Goal: Communication & Community: Answer question/provide support

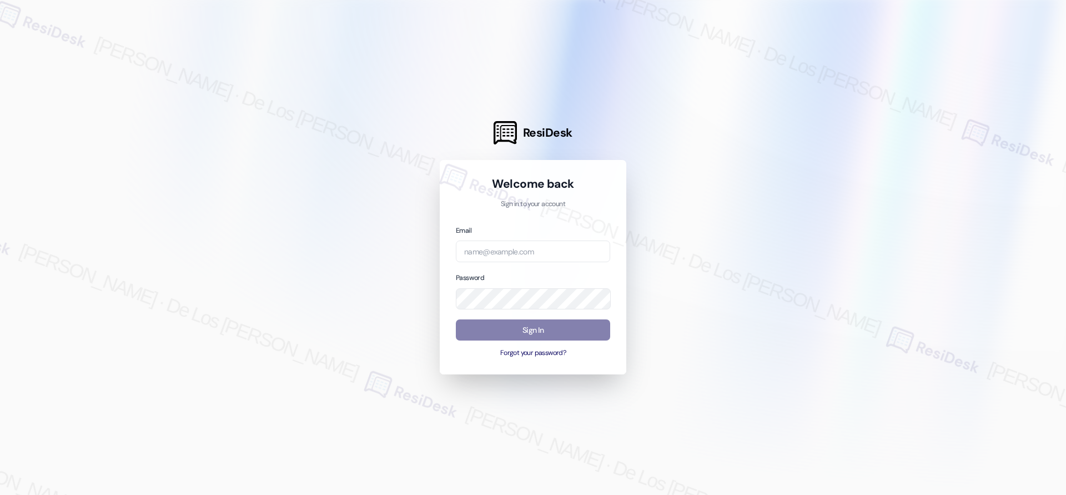
drag, startPoint x: 941, startPoint y: 142, endPoint x: 737, endPoint y: 209, distance: 215.7
click at [941, 142] on div at bounding box center [533, 247] width 1066 height 495
click at [572, 250] on input "email" at bounding box center [533, 251] width 154 height 22
paste input "automated-surveys-res_prop-jessel.delossantos@res_prop.com"
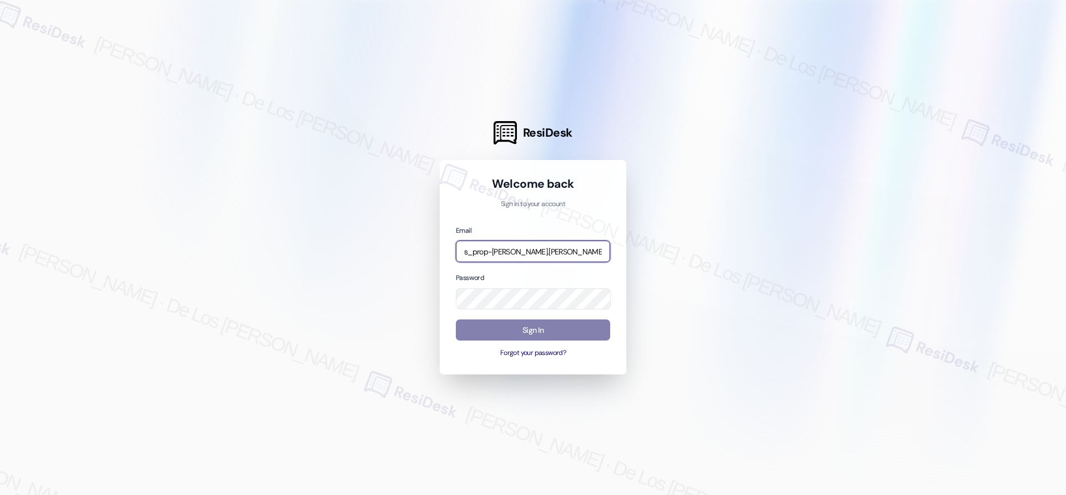
type input "automated-surveys-res_prop-jessel.delossantos@res_prop.com"
drag, startPoint x: 981, startPoint y: 148, endPoint x: 851, endPoint y: 194, distance: 137.8
click at [965, 157] on div at bounding box center [533, 247] width 1066 height 495
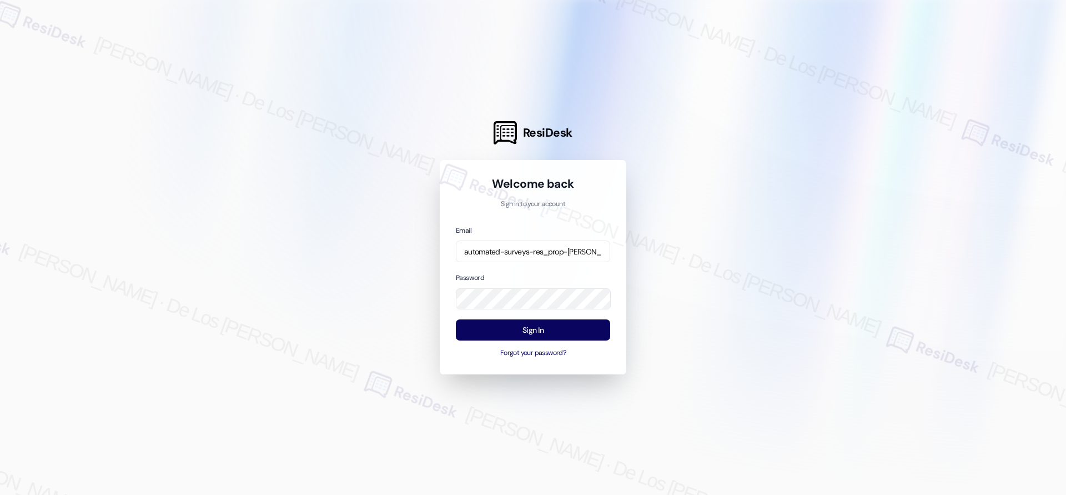
drag, startPoint x: 746, startPoint y: 310, endPoint x: 616, endPoint y: 329, distance: 131.3
click at [743, 310] on div at bounding box center [533, 247] width 1066 height 495
click at [592, 330] on button "Sign In" at bounding box center [533, 330] width 154 height 22
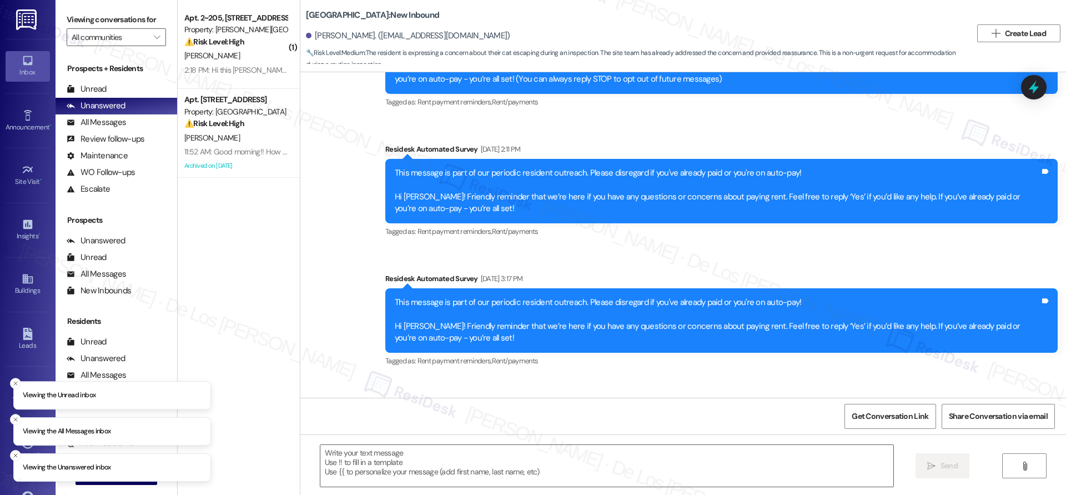
type textarea "Fetching suggested responses. Please feel free to read through the conversation…"
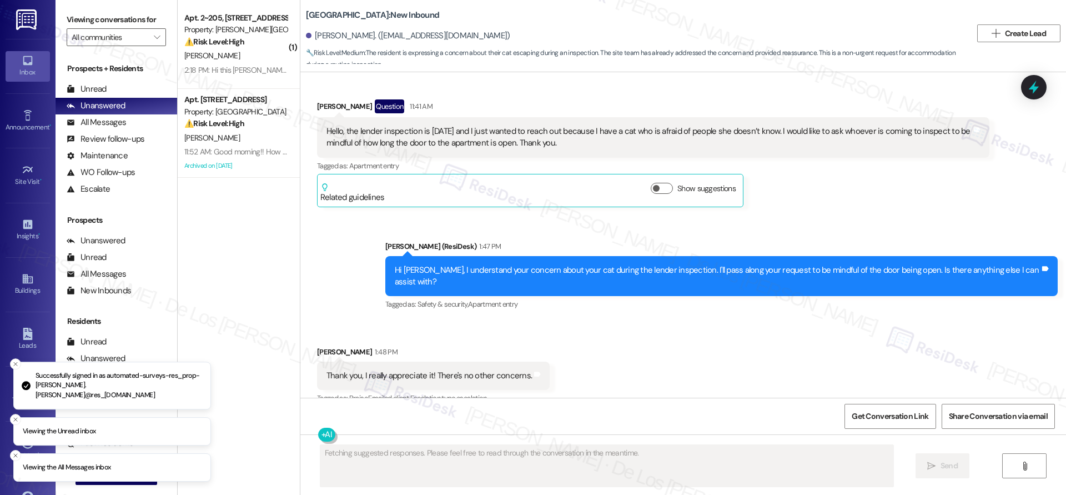
scroll to position [1506, 0]
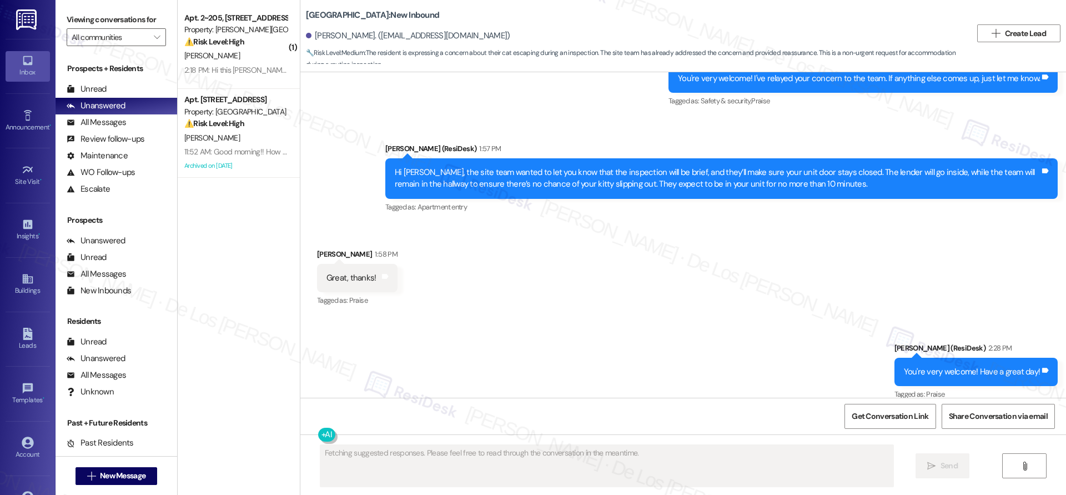
scroll to position [1720, 0]
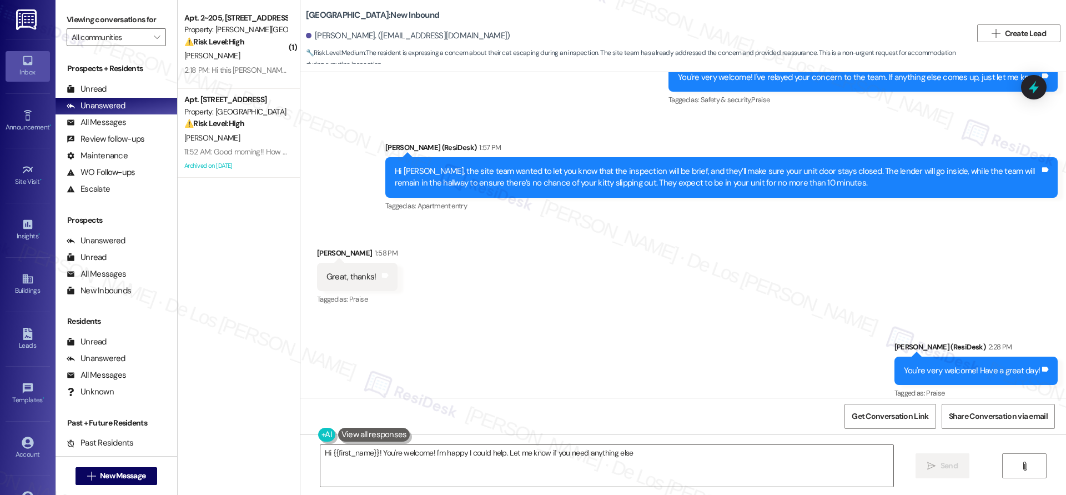
type textarea "Hi {{first_name}}! You're welcome! I'm happy I could help. Let me know if you n…"
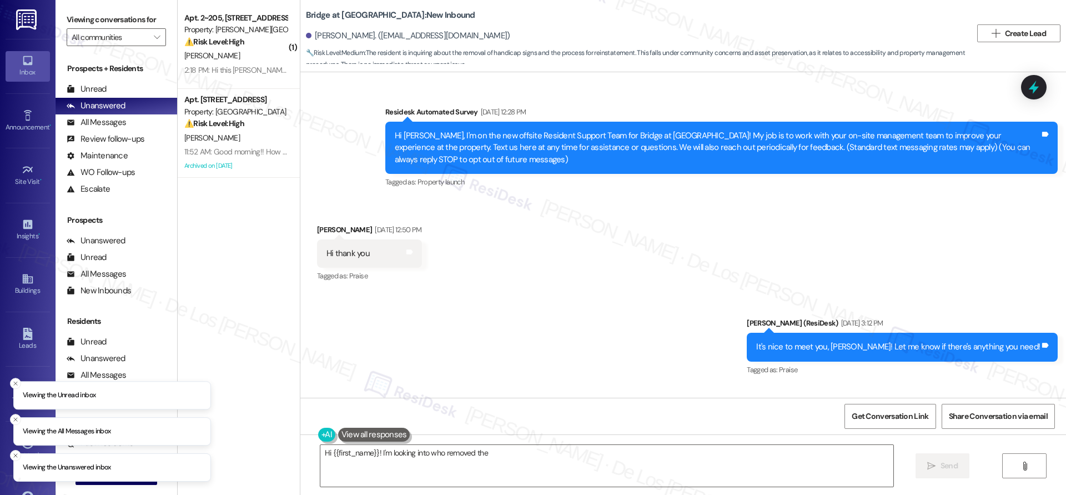
scroll to position [12571, 0]
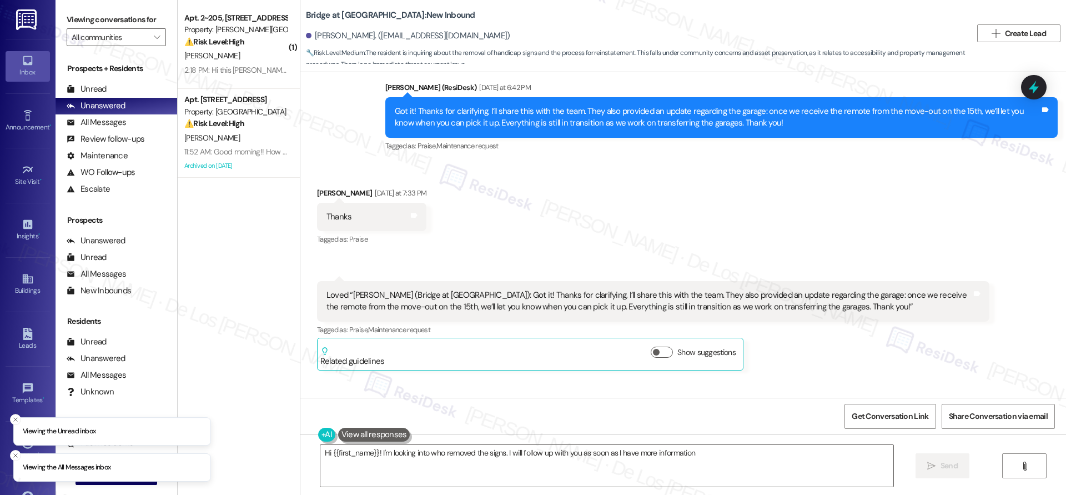
type textarea "Hi {{first_name}}! I'm looking into who removed the signs. I will follow up wit…"
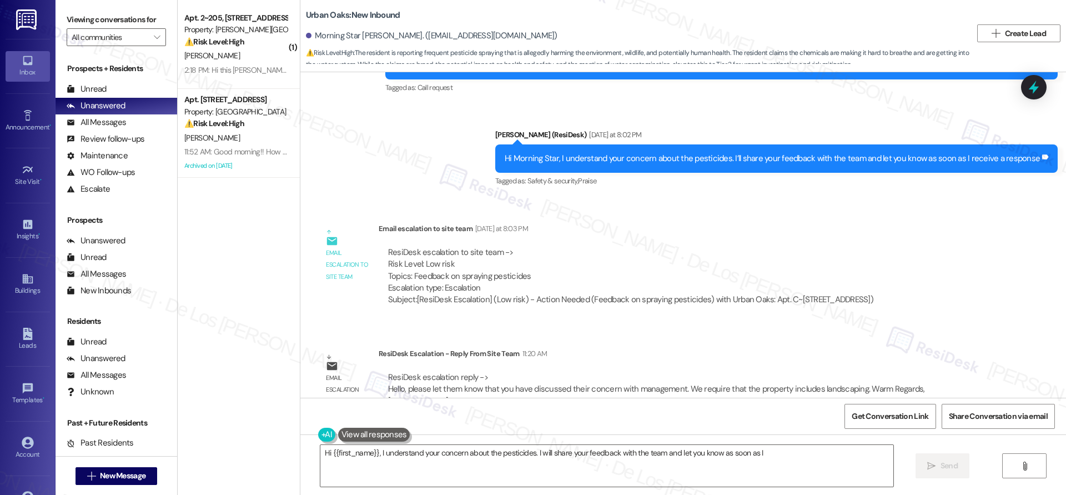
scroll to position [1506, 0]
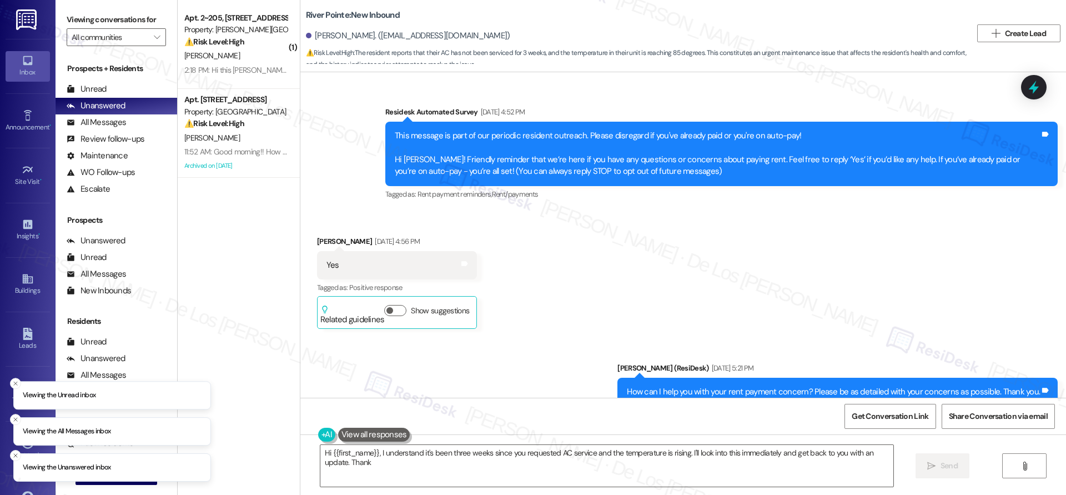
scroll to position [5168, 0]
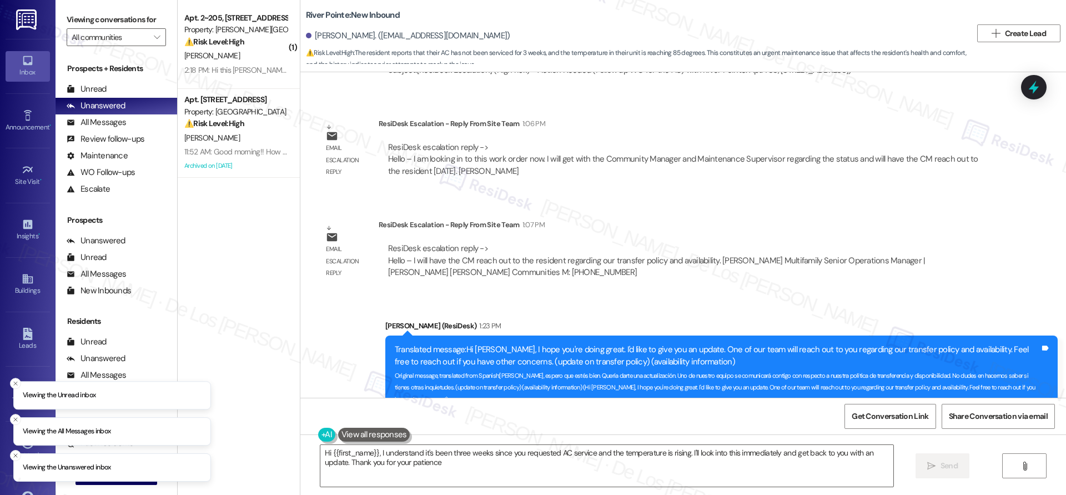
type textarea "Hi {{first_name}}, I understand it's been three weeks since you requested AC se…"
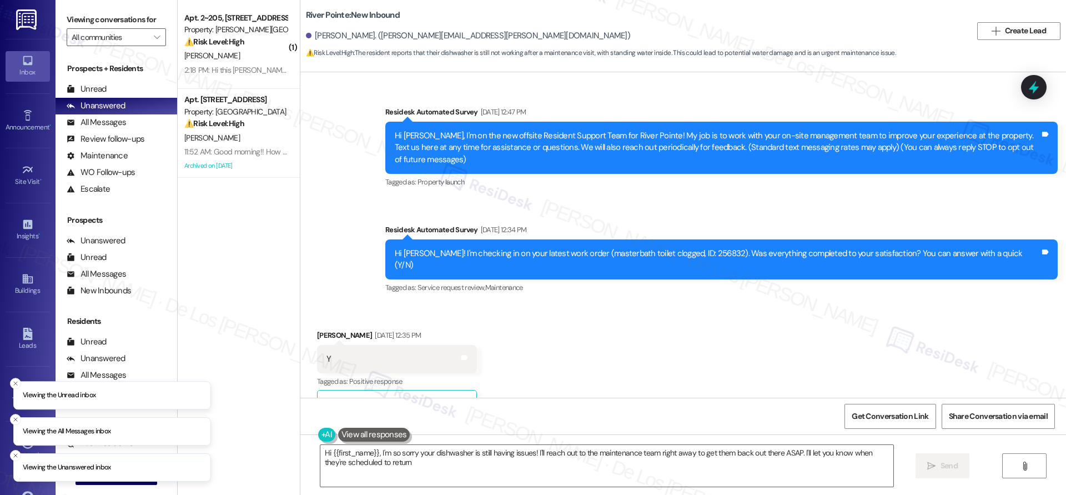
type textarea "Hi {{first_name}}, I'm so sorry your dishwasher is still having issues! I'll re…"
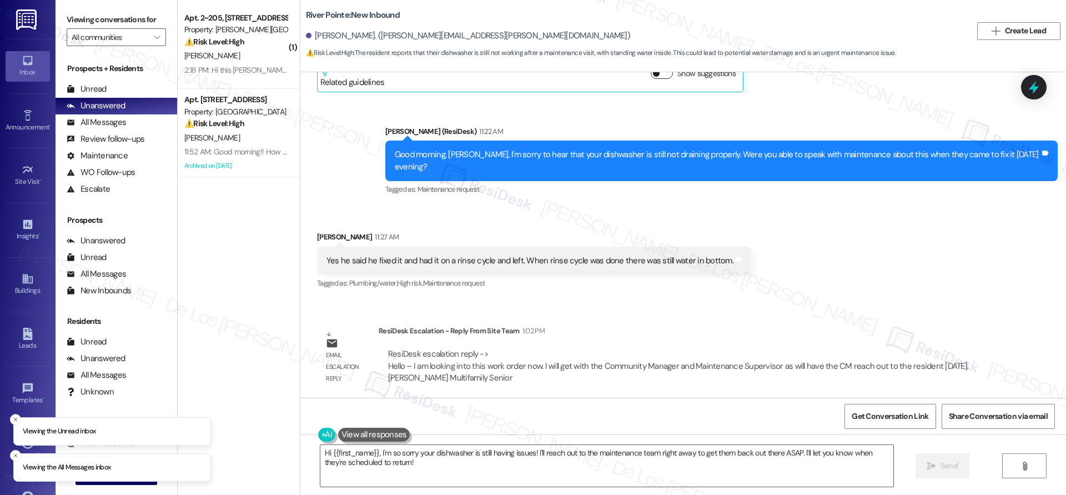
scroll to position [4525, 0]
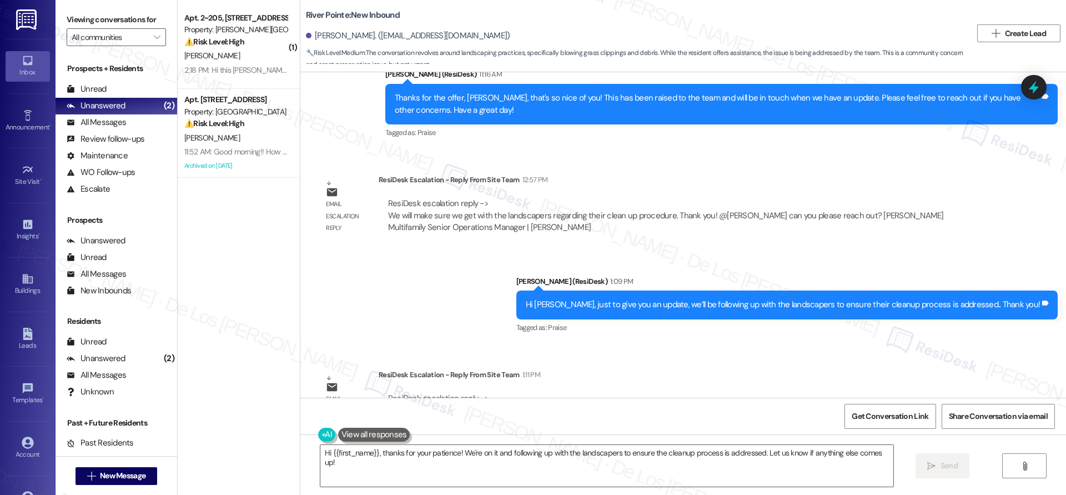
scroll to position [6714, 0]
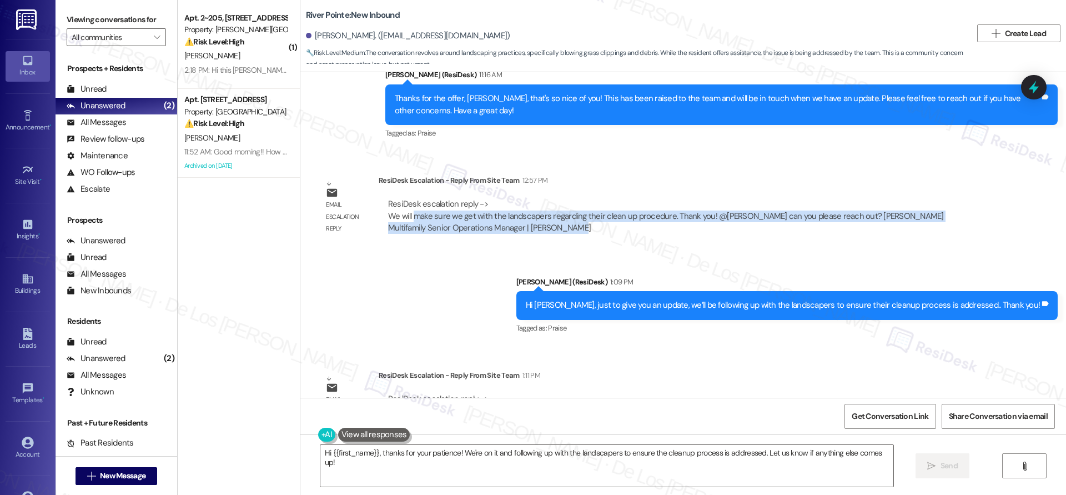
drag, startPoint x: 405, startPoint y: 175, endPoint x: 661, endPoint y: 181, distance: 255.4
click at [661, 198] on div "ResiDesk escalation reply -> We will make sure we get with the landscapers rega…" at bounding box center [684, 216] width 594 height 36
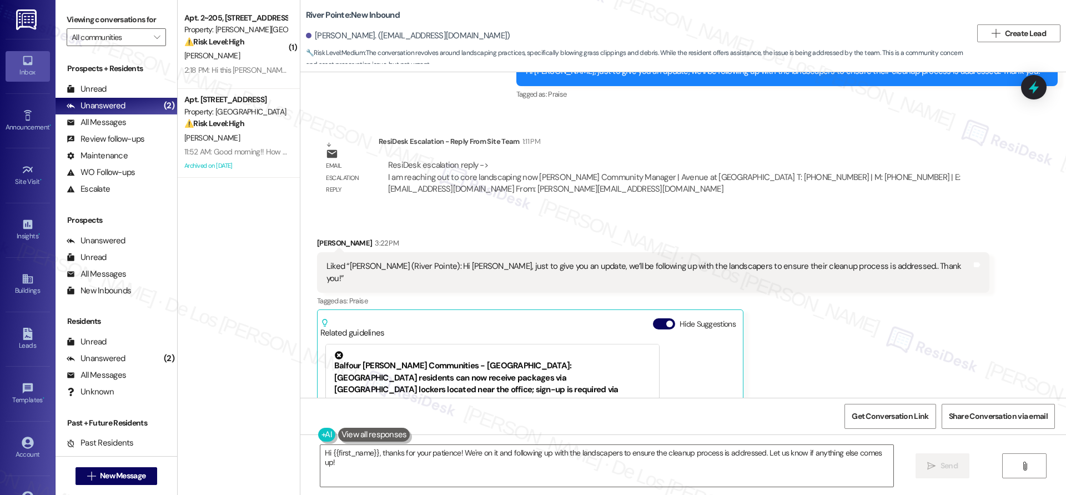
scroll to position [7045, 0]
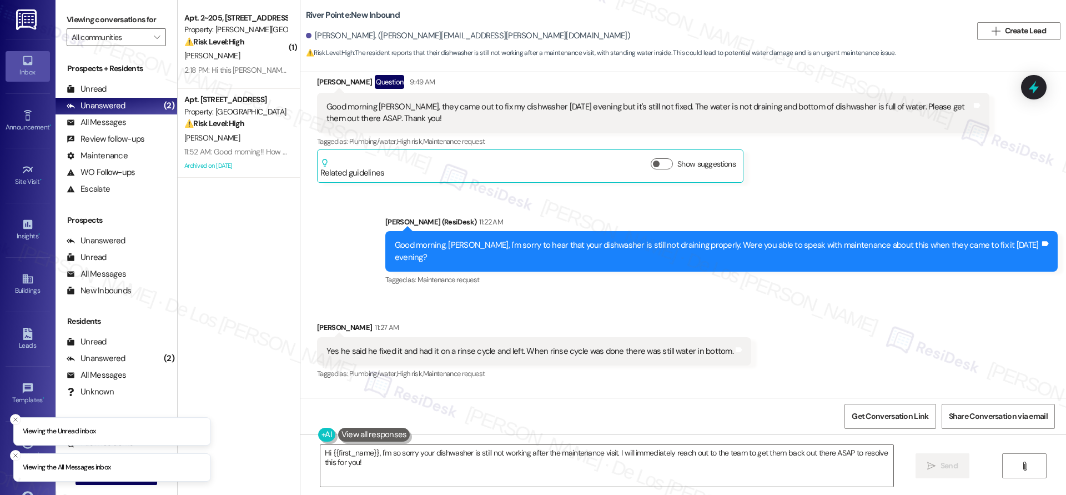
scroll to position [4525, 0]
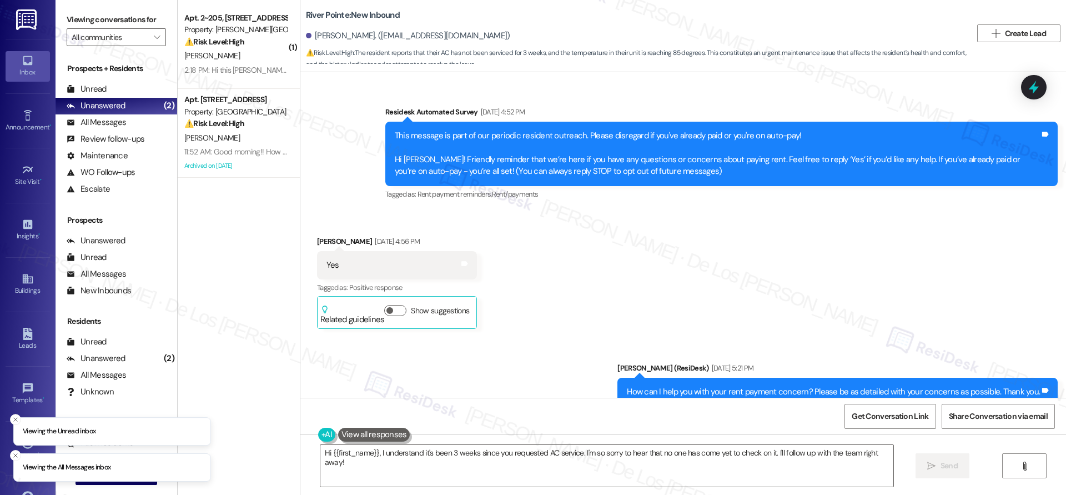
scroll to position [5168, 0]
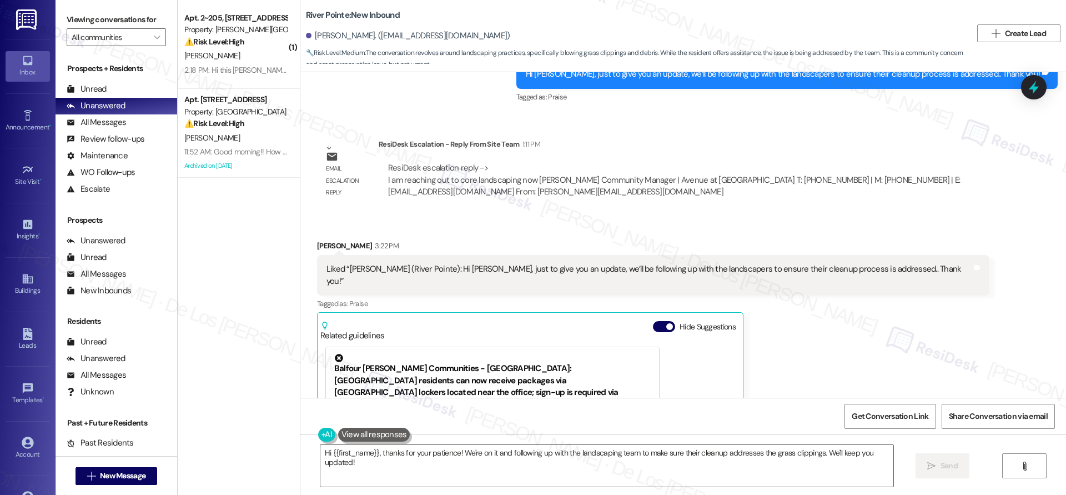
scroll to position [7045, 0]
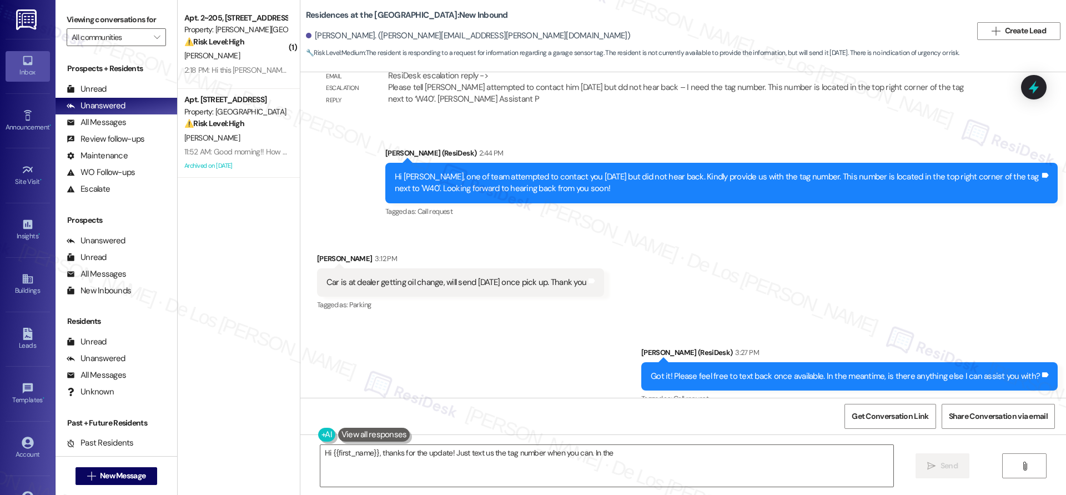
scroll to position [2247, 0]
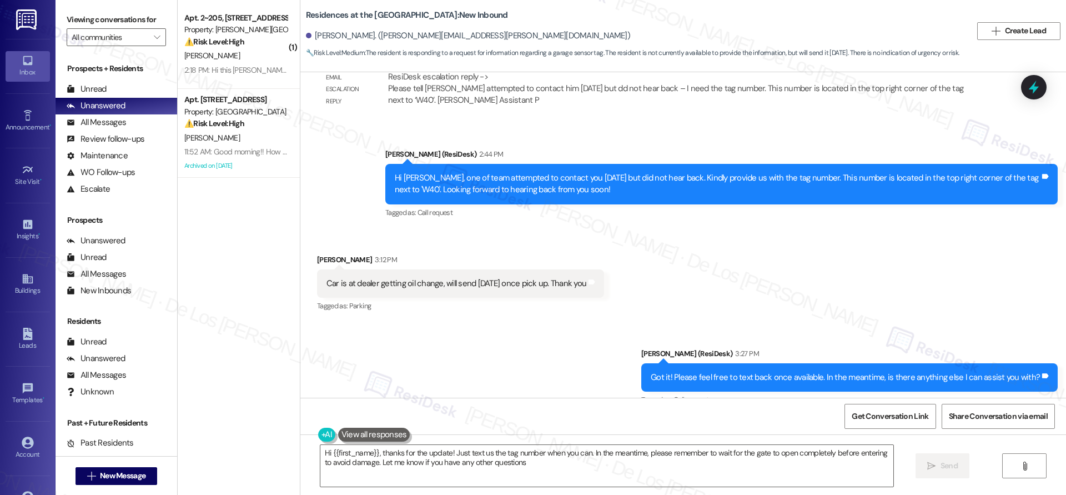
type textarea "Hi {{first_name}}, thanks for the update! Just text us the tag number when you …"
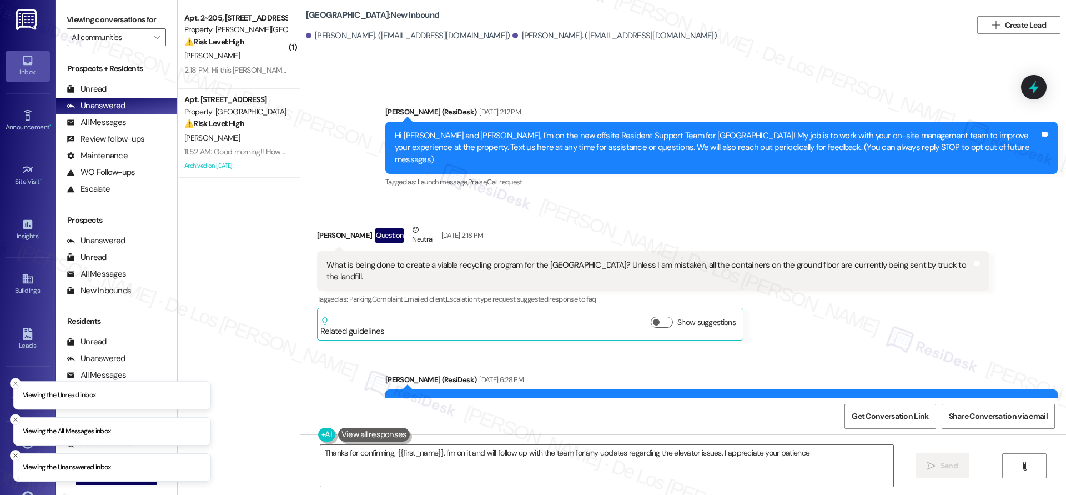
type textarea "Thanks for confirming, {{first_name}}. I'm on it and will follow up with the te…"
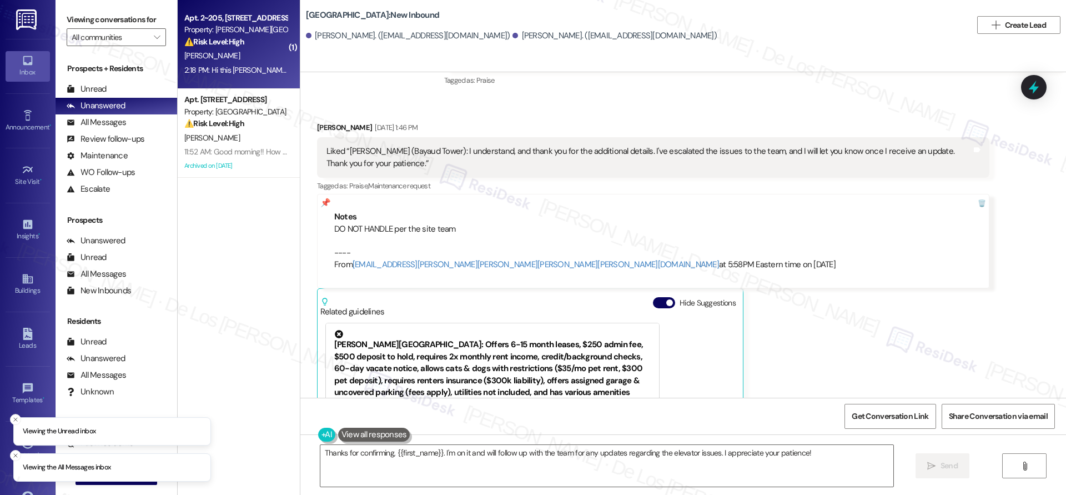
scroll to position [1642, 0]
